Goal: Task Accomplishment & Management: Manage account settings

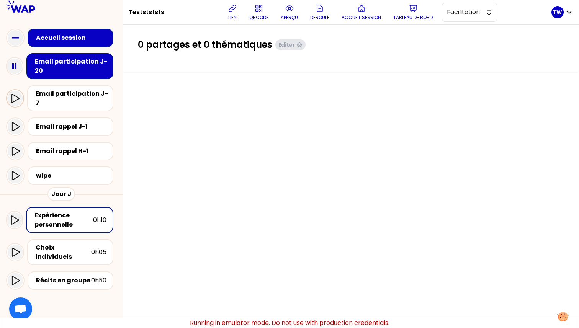
click at [15, 91] on div at bounding box center [14, 98] width 15 height 15
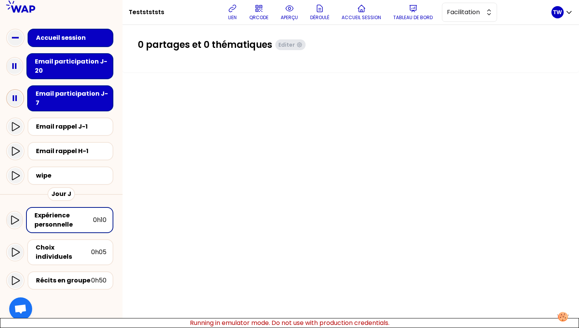
click at [14, 95] on rect at bounding box center [14, 98] width 2 height 6
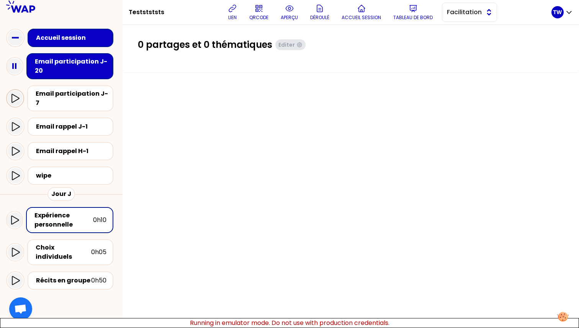
click at [470, 8] on span "Facilitation" at bounding box center [464, 12] width 34 height 9
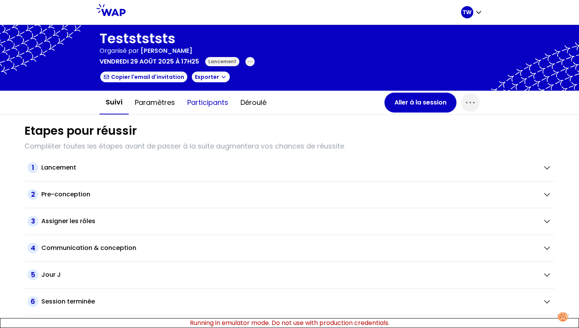
click at [208, 104] on button "Participants" at bounding box center [207, 102] width 53 height 23
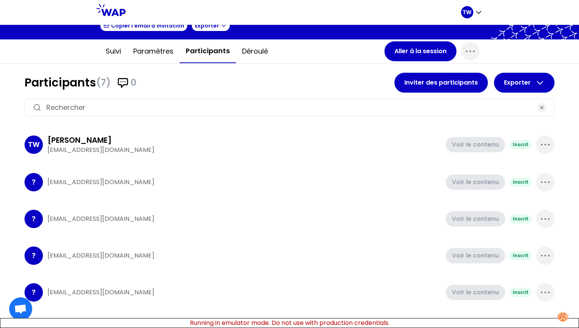
scroll to position [106, 0]
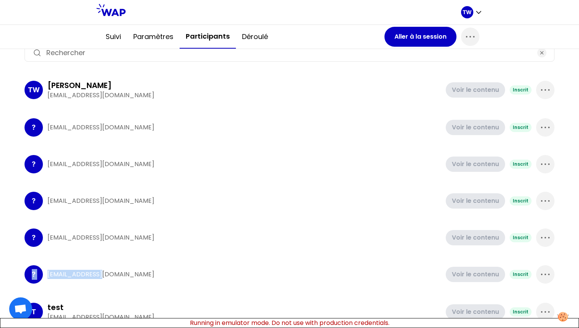
drag, startPoint x: 105, startPoint y: 273, endPoint x: 26, endPoint y: 273, distance: 79.3
click at [26, 273] on div "? [EMAIL_ADDRESS][DOMAIN_NAME] Voir le contenu Inscrit" at bounding box center [290, 274] width 530 height 31
drag, startPoint x: 136, startPoint y: 91, endPoint x: 46, endPoint y: 98, distance: 90.2
click at [46, 98] on div "TW [PERSON_NAME] [EMAIL_ADDRESS][DOMAIN_NAME] Voir le contenu Inscrit" at bounding box center [290, 90] width 530 height 32
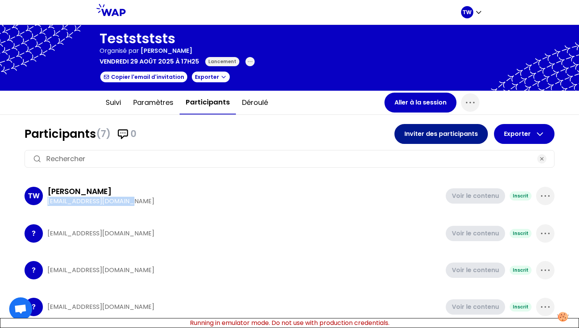
click at [410, 140] on button "Inviter des participants" at bounding box center [440, 134] width 93 height 20
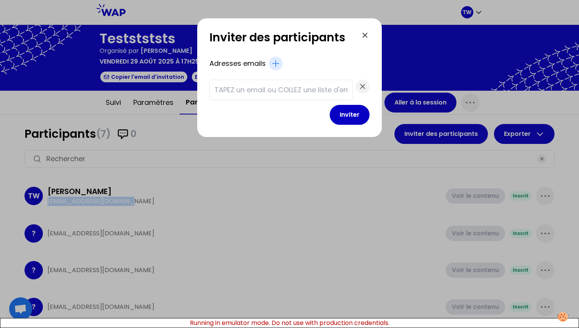
click at [363, 36] on icon at bounding box center [365, 35] width 5 height 5
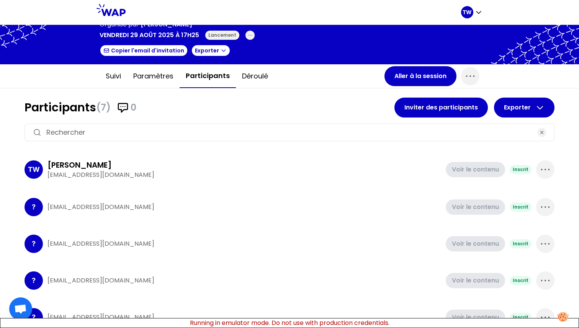
scroll to position [22, 0]
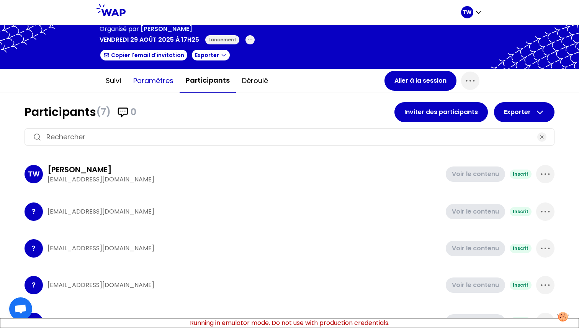
click at [144, 81] on button "Paramètres" at bounding box center [153, 80] width 52 height 23
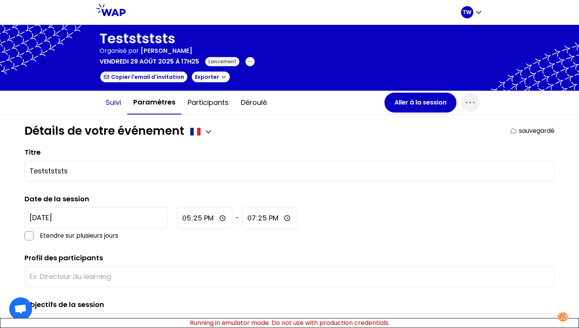
click at [107, 95] on button "Suivi" at bounding box center [114, 102] width 28 height 23
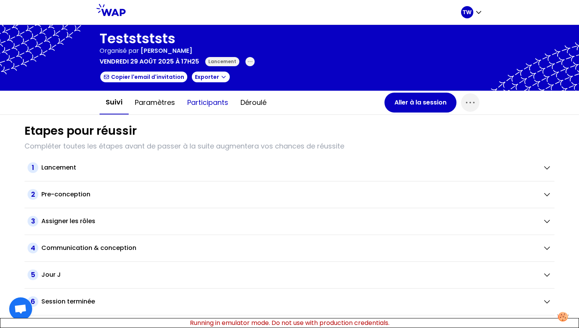
click at [234, 103] on button "Participants" at bounding box center [207, 102] width 53 height 23
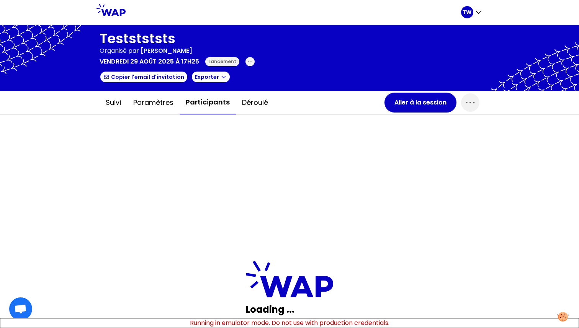
click at [206, 105] on button "Participants" at bounding box center [208, 103] width 56 height 24
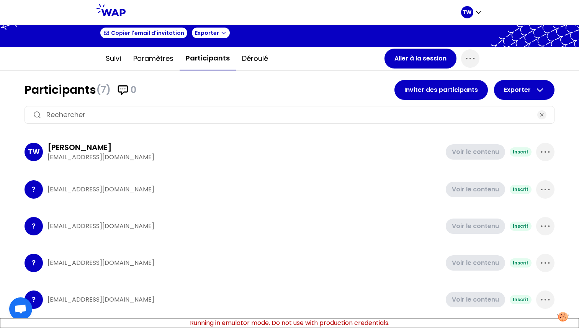
scroll to position [40, 0]
